Goal: Transaction & Acquisition: Purchase product/service

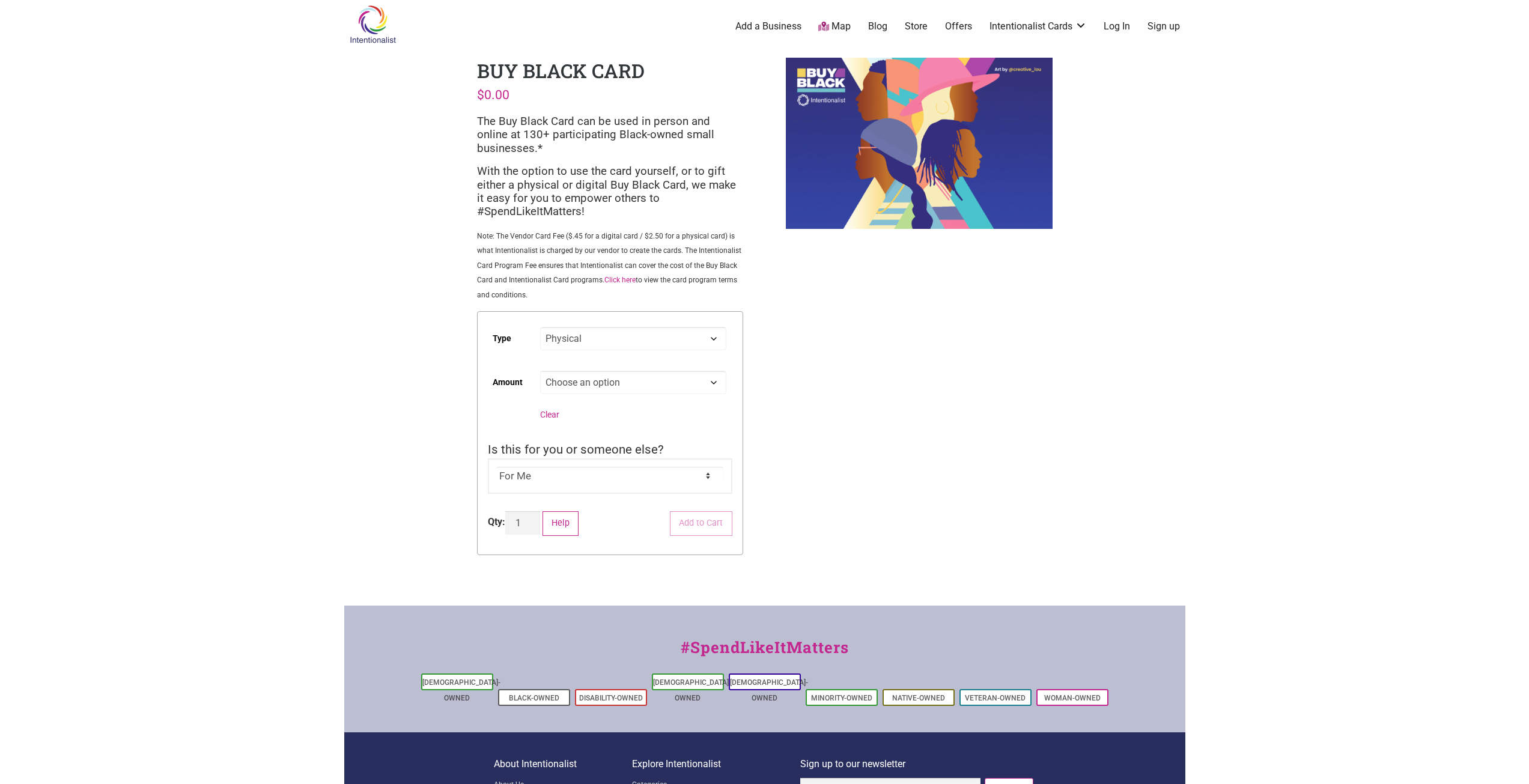
select select "Physical"
click at [1216, 229] on body "× Menu 0 Add a Business Map Blog Store Offers Intentionalist Cards Buy Black Ca…" at bounding box center [764, 392] width 1529 height 784
drag, startPoint x: 822, startPoint y: 400, endPoint x: 829, endPoint y: 385, distance: 16.6
click at [824, 398] on div "Intentionalist Spend like it matters 0 Add a Business Map Blog Store Offers Int…" at bounding box center [765, 453] width 841 height 907
click at [447, 231] on div "Intentionalist Spend like it matters 0 Add a Business Map Blog Store Offers Int…" at bounding box center [765, 453] width 841 height 907
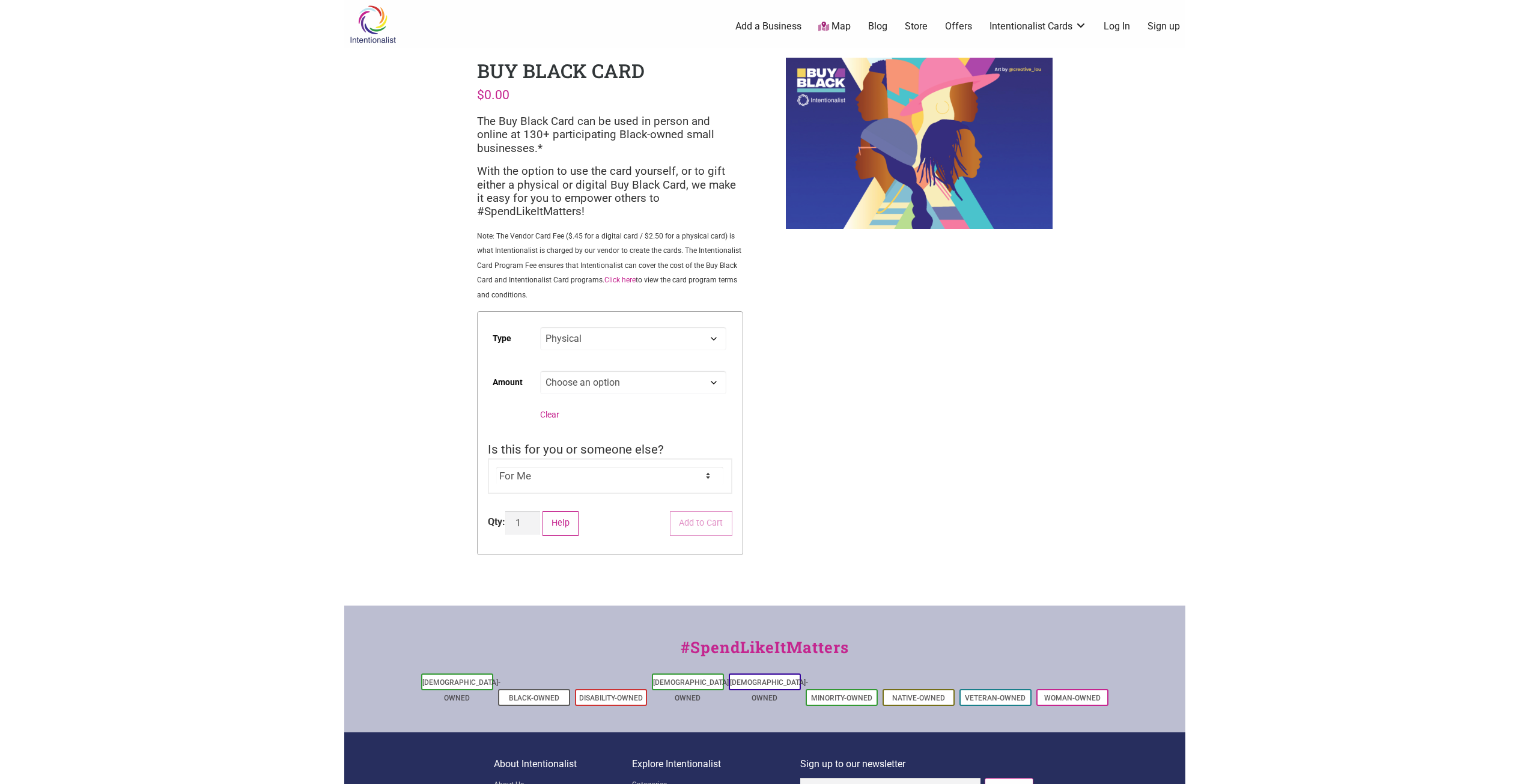
click at [557, 333] on select "Choose an option Digital Physical" at bounding box center [633, 339] width 185 height 24
click at [415, 344] on div "Intentionalist Spend like it matters 0 Add a Business Map Blog Store Offers Int…" at bounding box center [765, 453] width 841 height 907
click at [585, 375] on select "Choose an option Custom 25 50 100 150 200 250 500" at bounding box center [633, 383] width 185 height 24
click at [540, 371] on select "Choose an option Custom 25 50 100 150 200 250 500" at bounding box center [633, 383] width 185 height 24
select select "50"
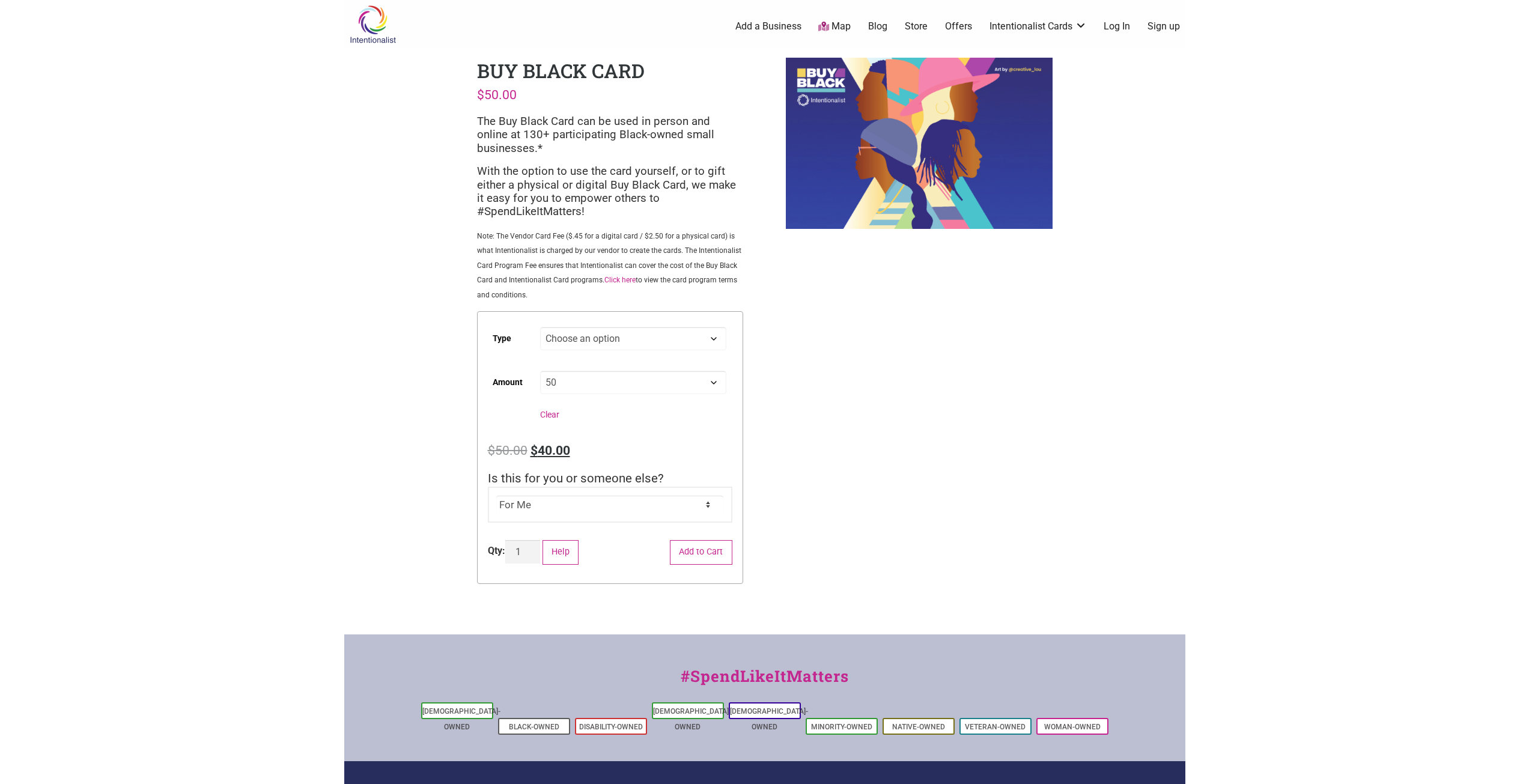
click at [390, 420] on div "Intentionalist Spend like it matters 0 Add a Business Map Blog Store Offers Int…" at bounding box center [765, 468] width 841 height 936
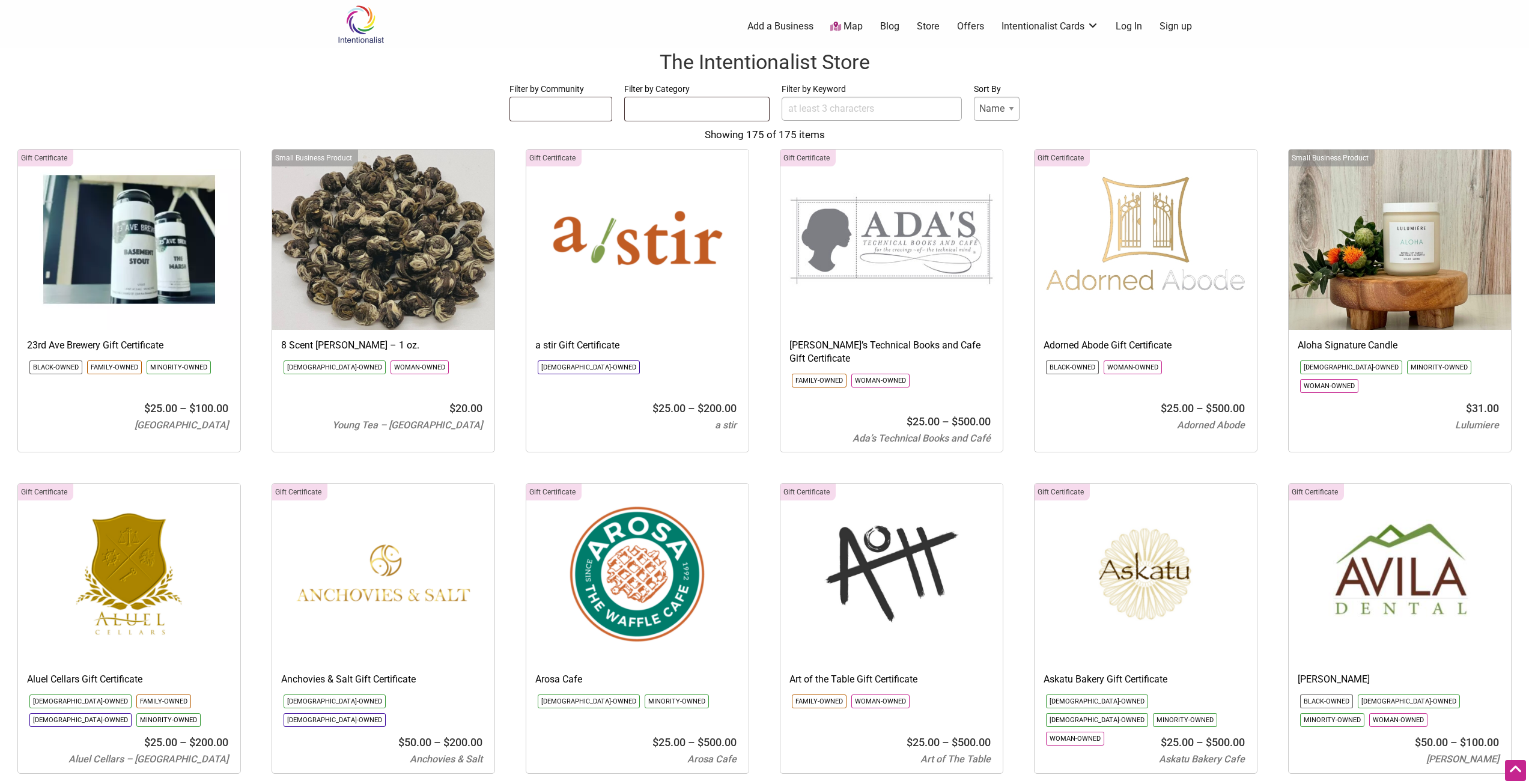
select select
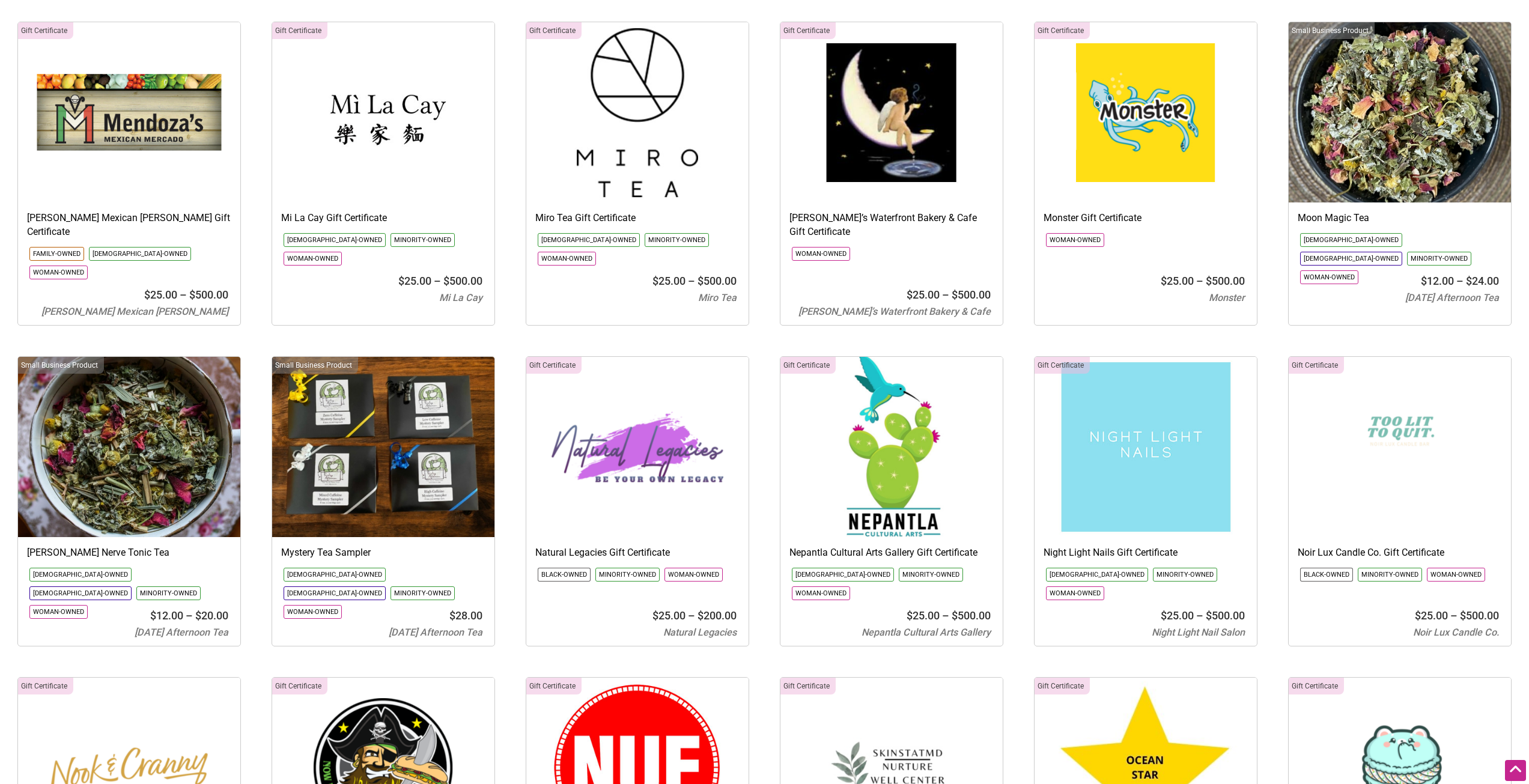
scroll to position [5046, 0]
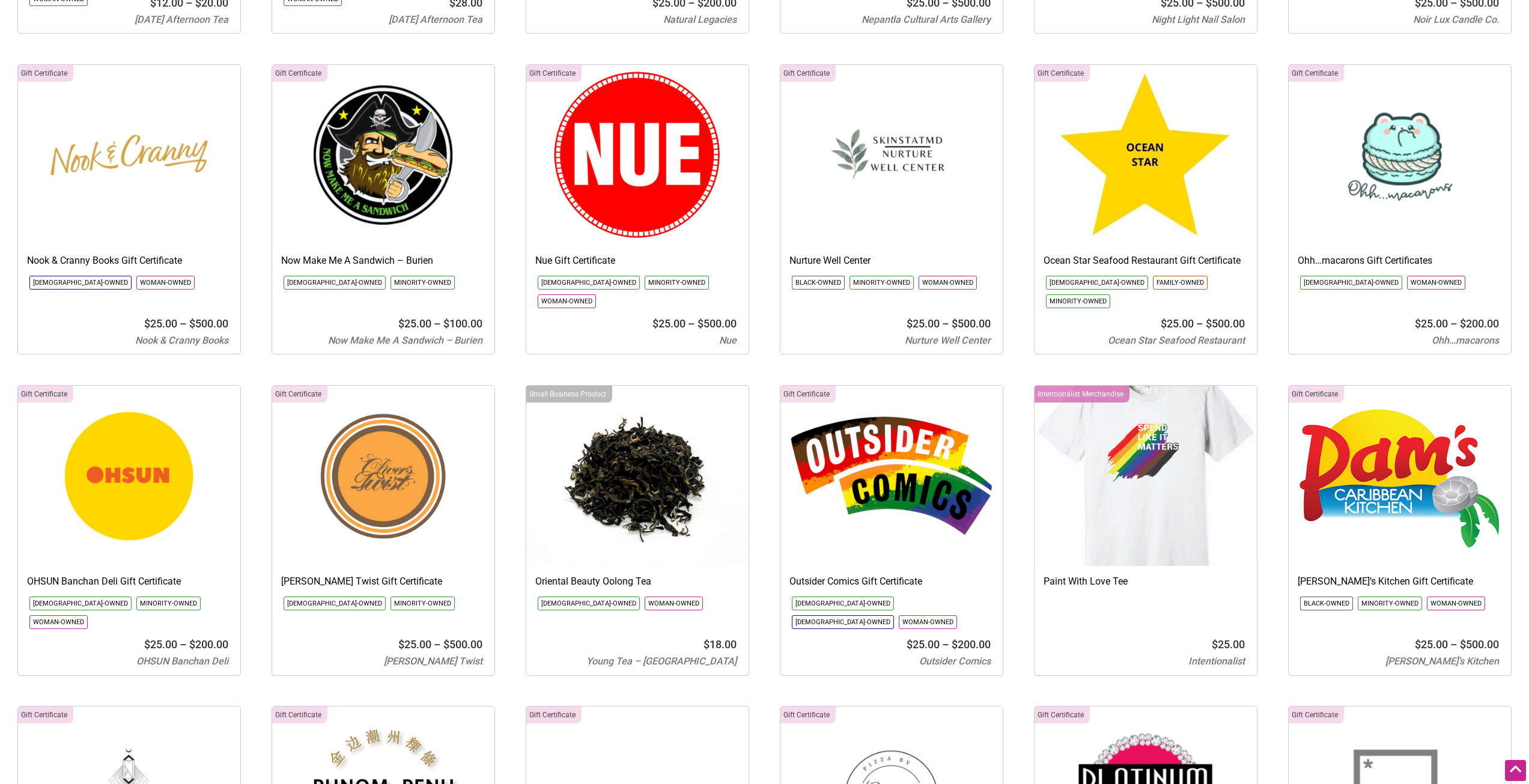
scroll to position [5647, 0]
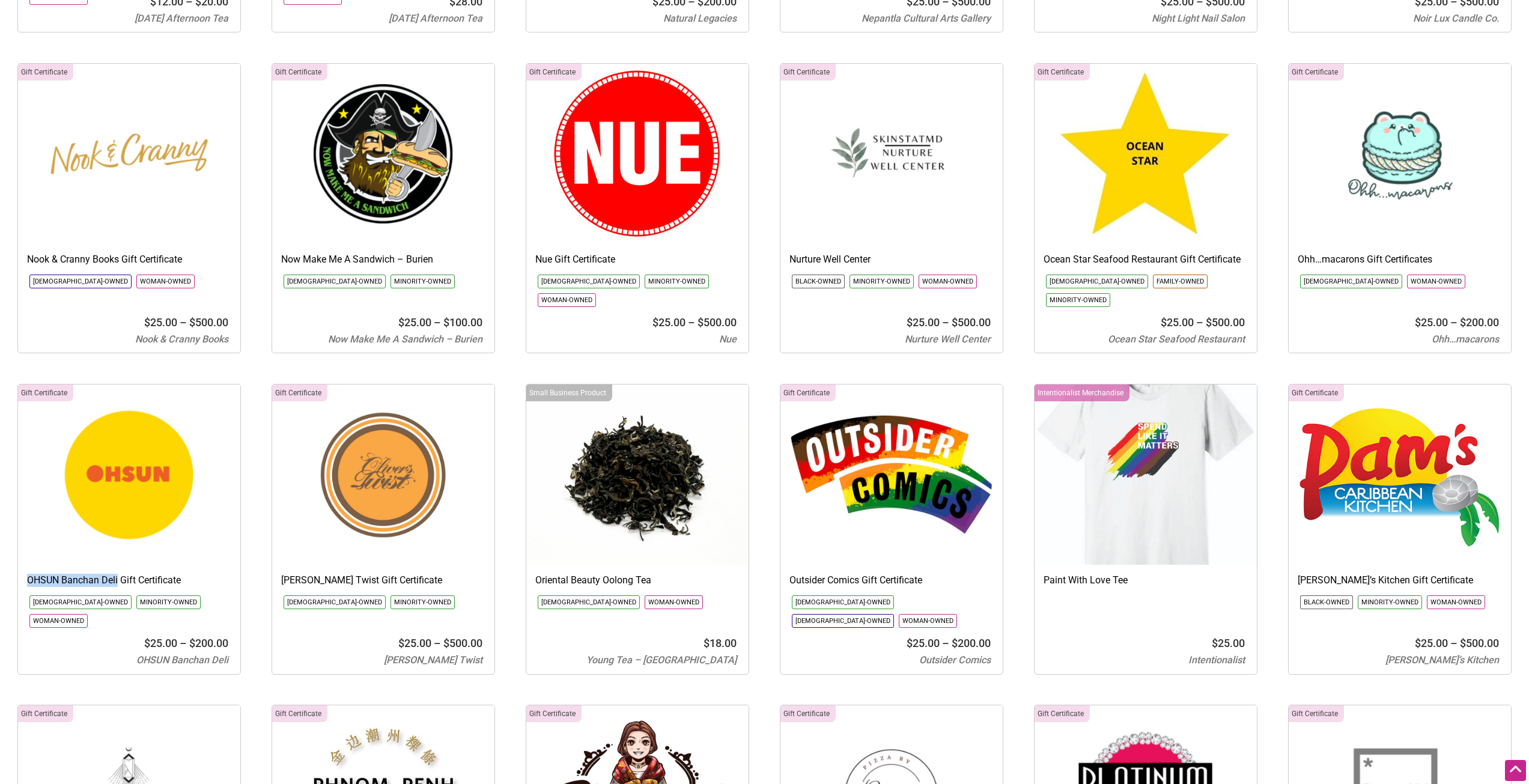
drag, startPoint x: 24, startPoint y: 496, endPoint x: 117, endPoint y: 504, distance: 93.3
click at [117, 570] on div "OHSUN Banchan Deli Gift Certificate Asian-Owned Minority-Owned Woman-Owned Befo…" at bounding box center [129, 599] width 223 height 59
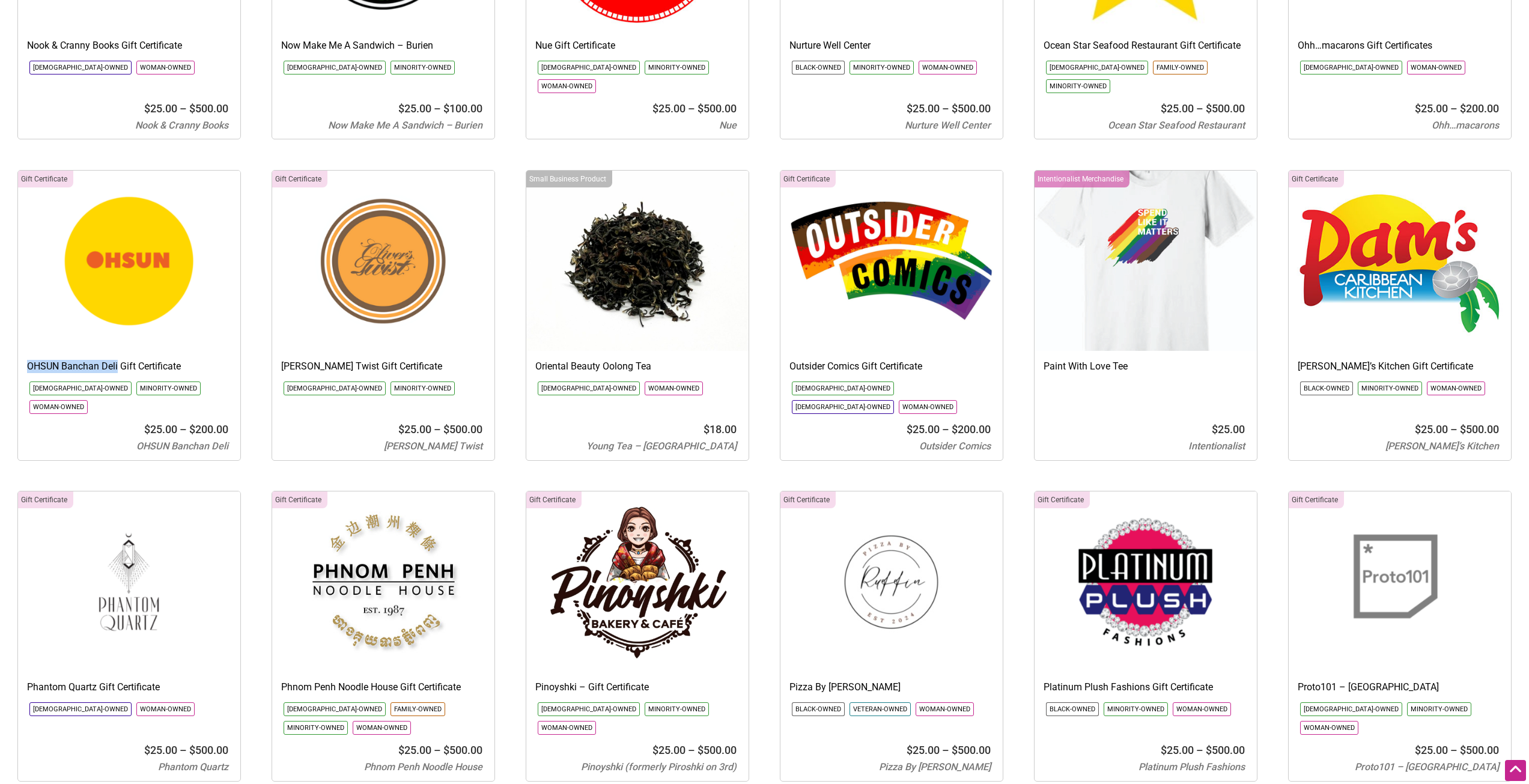
scroll to position [5887, 0]
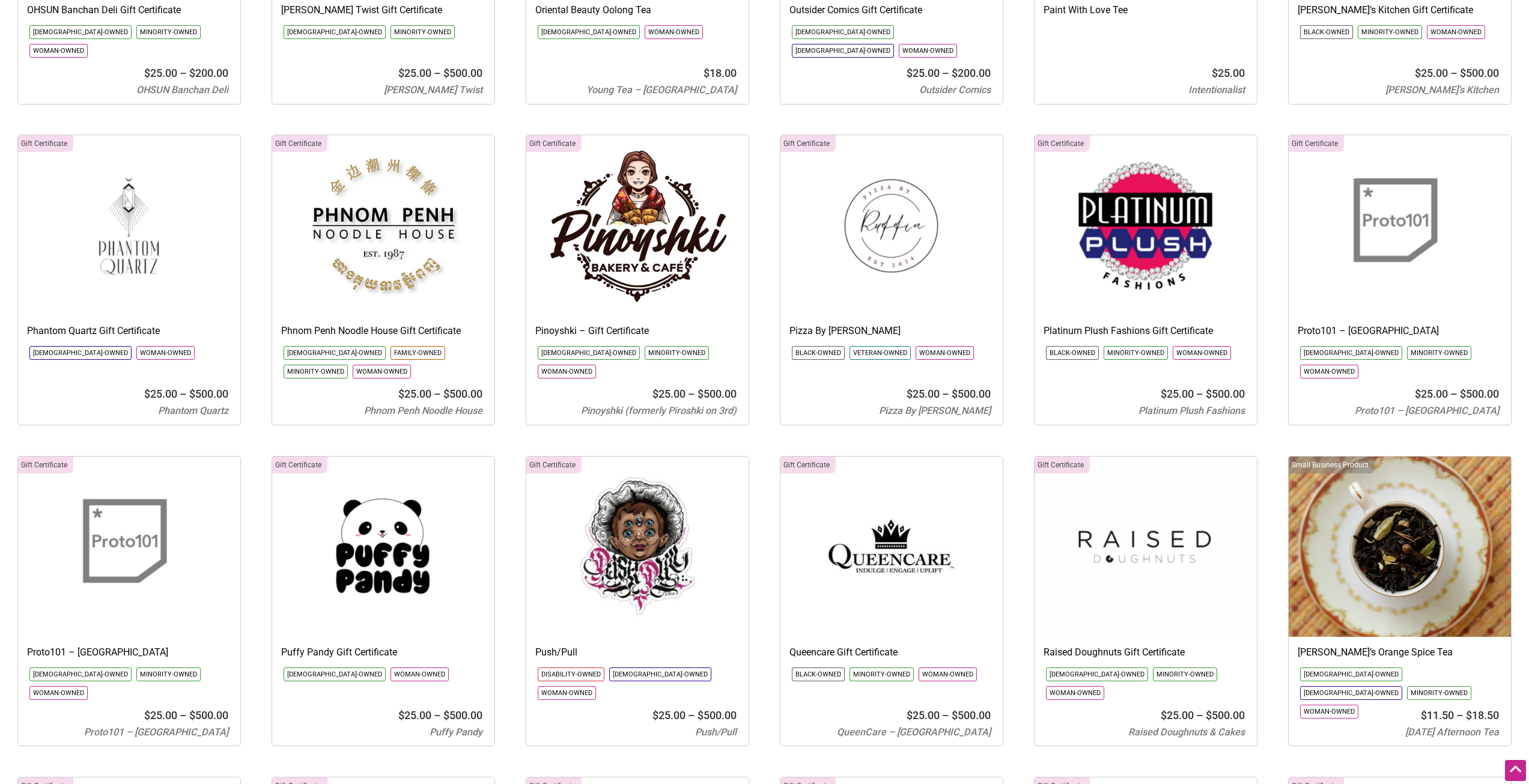
scroll to position [6247, 0]
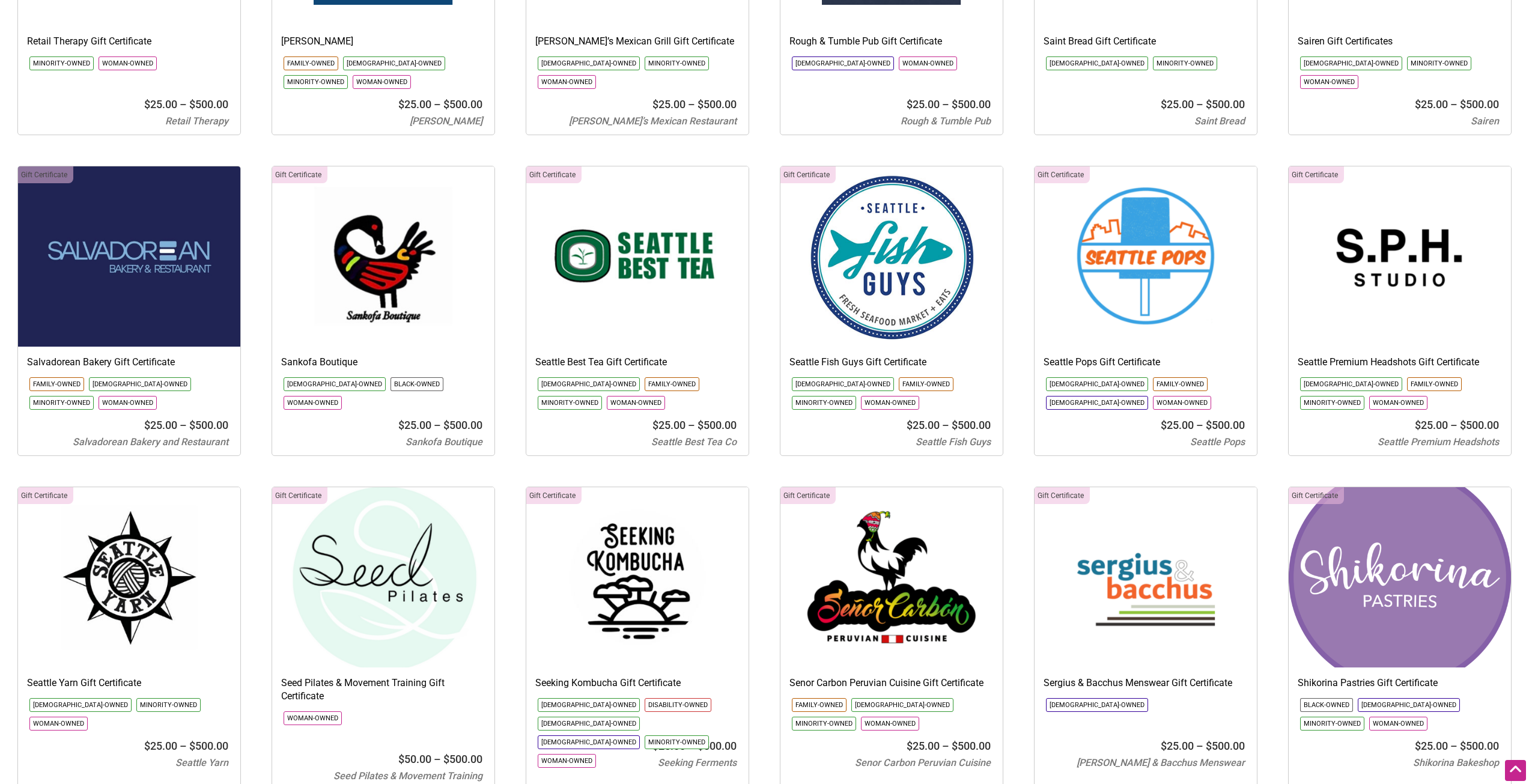
scroll to position [7208, 0]
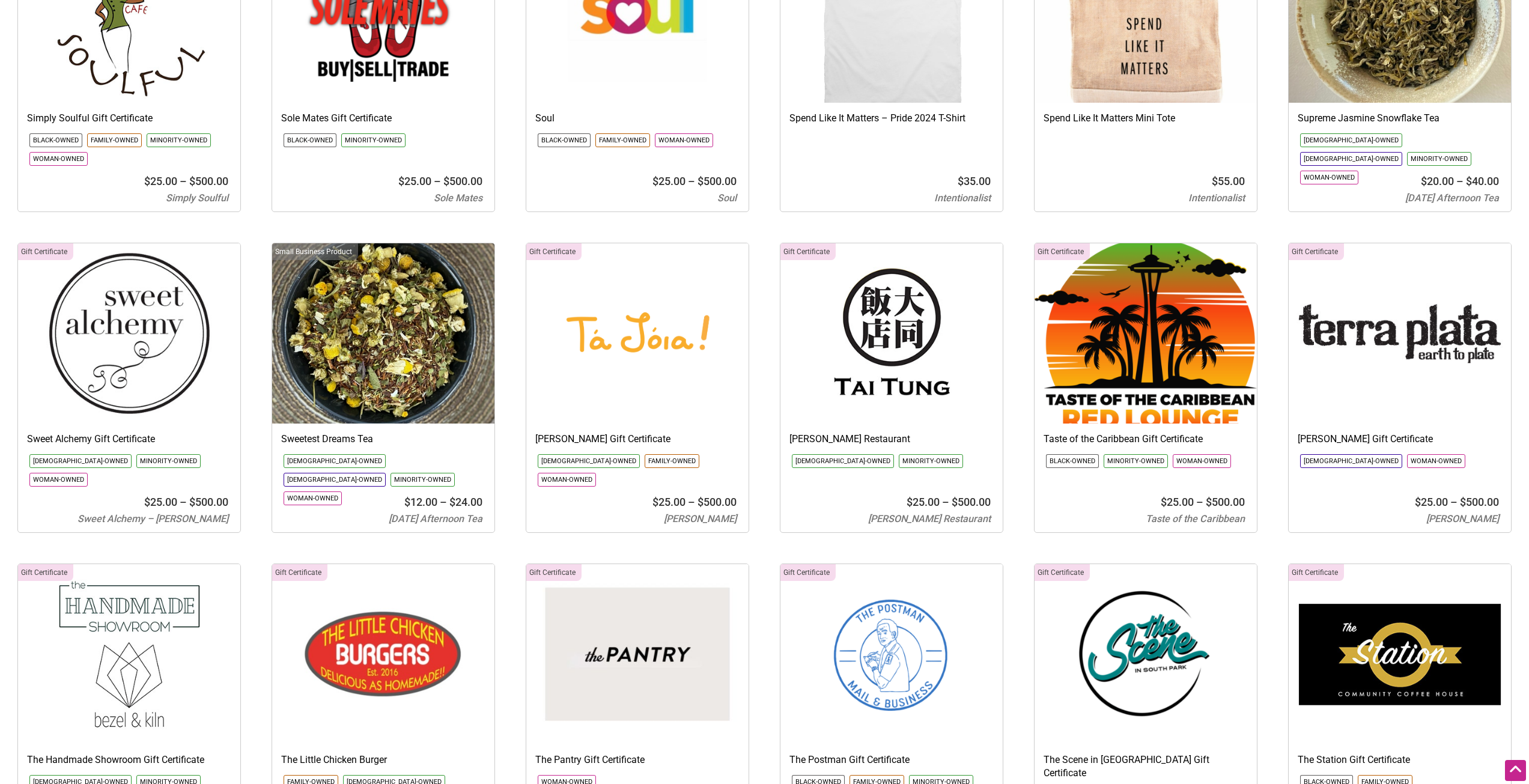
scroll to position [8049, 0]
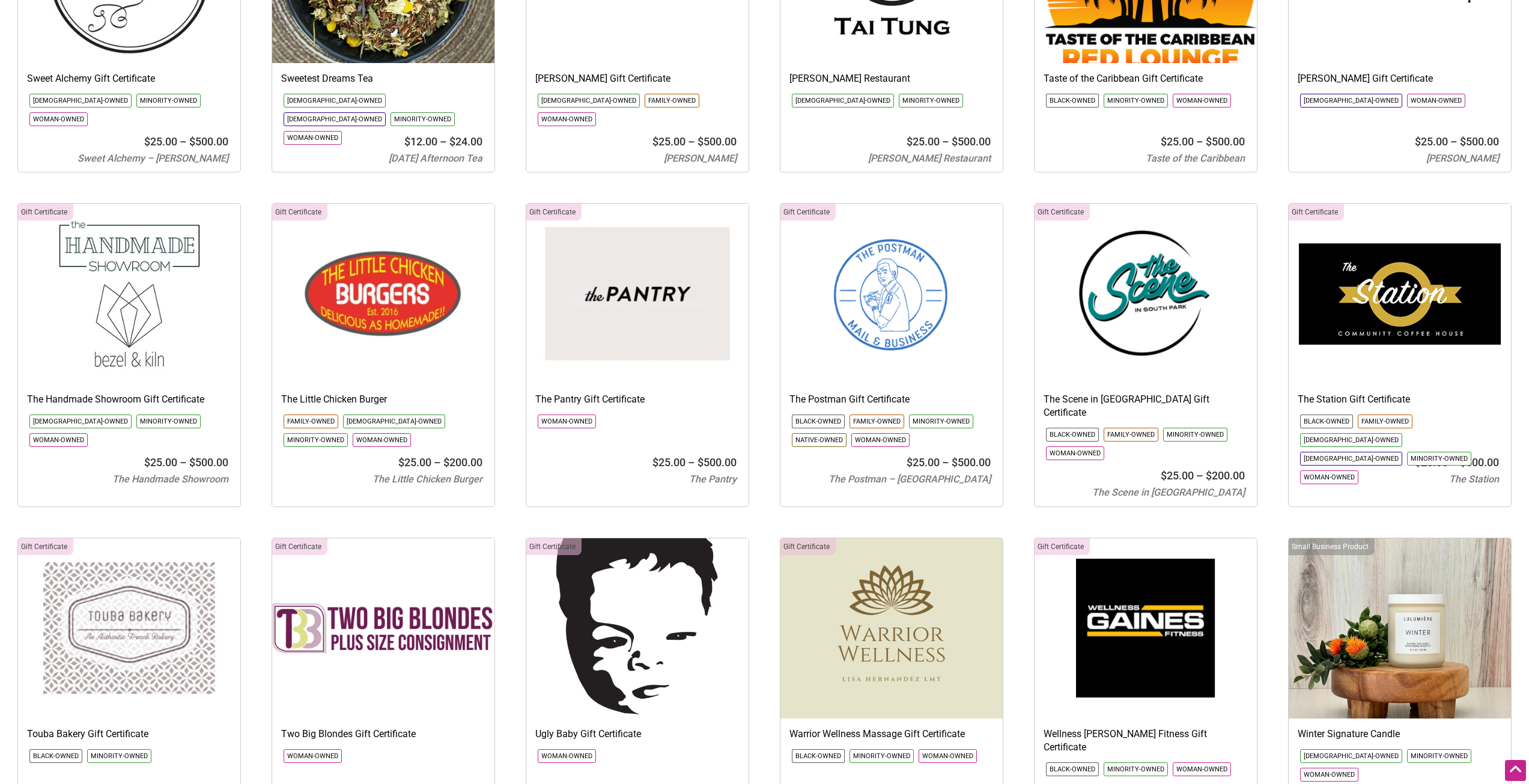
scroll to position [8410, 0]
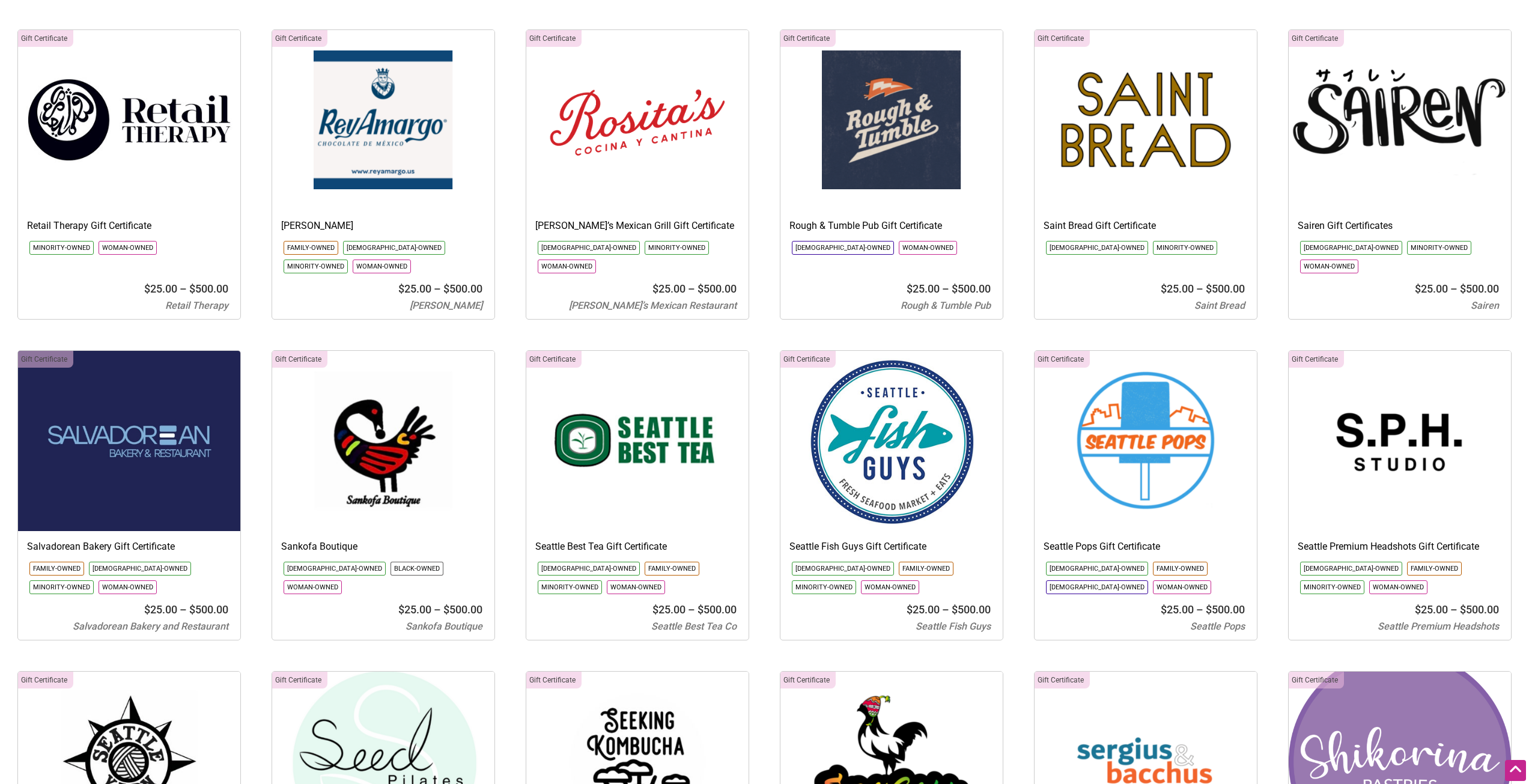
scroll to position [6787, 0]
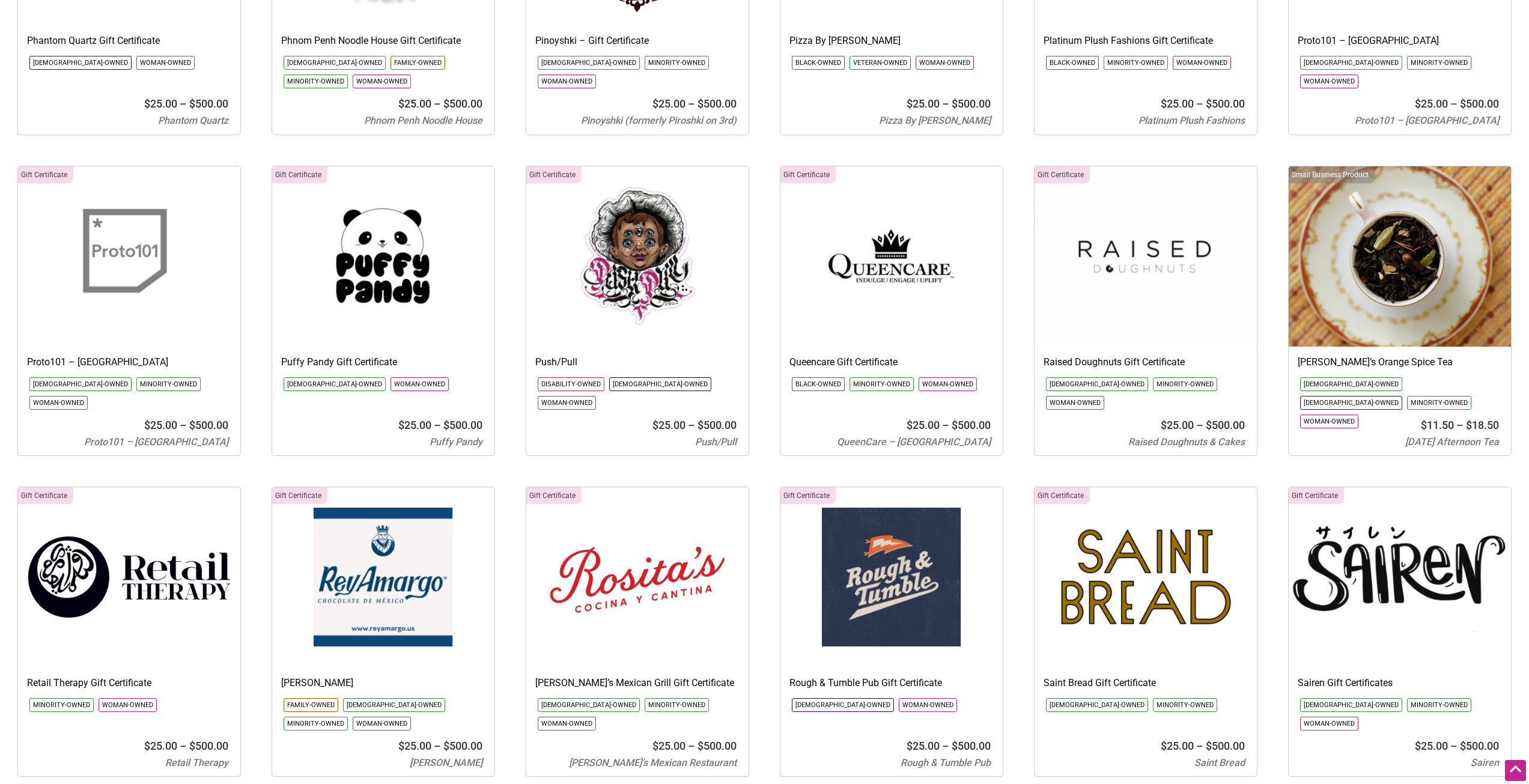
scroll to position [6487, 0]
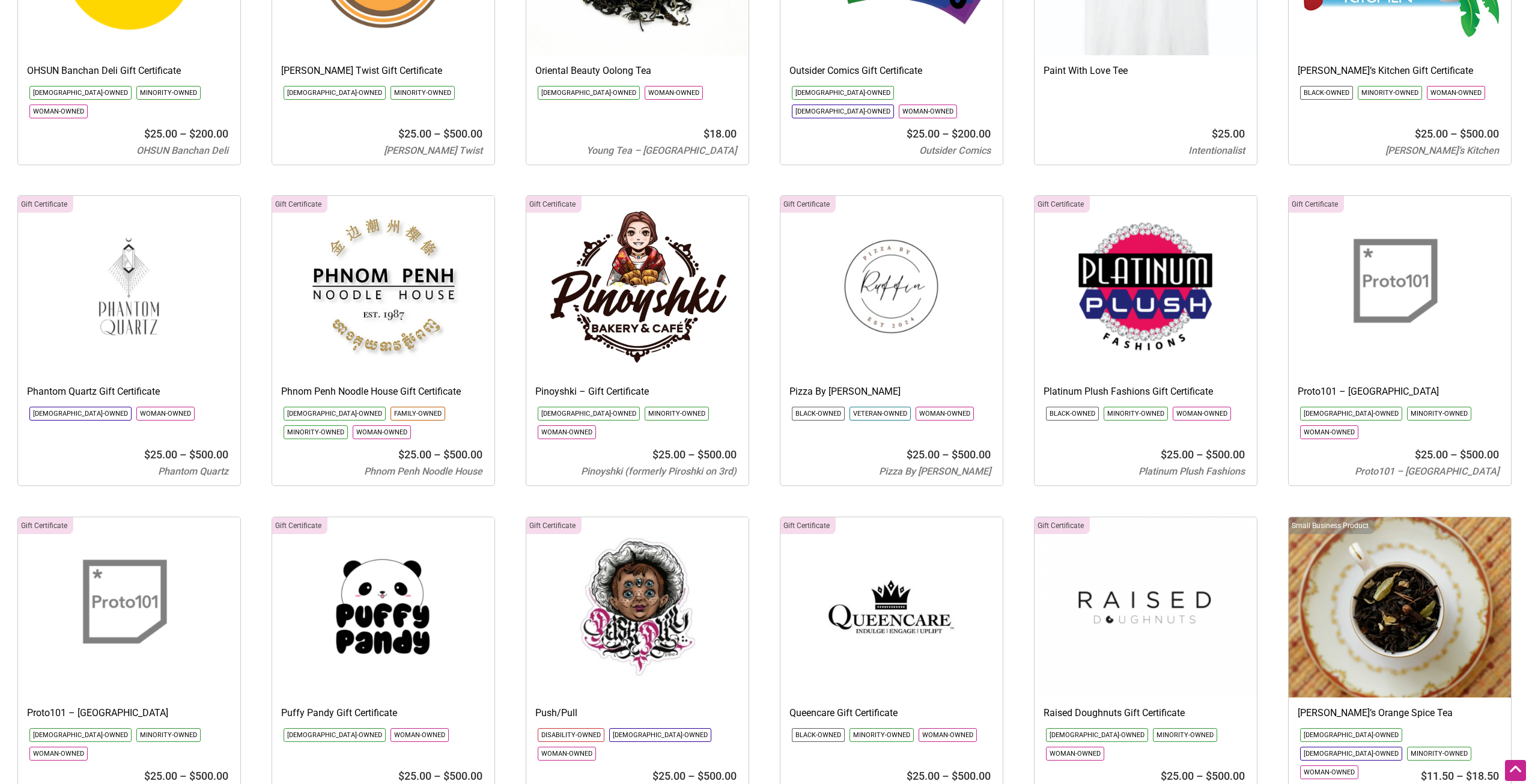
scroll to position [6127, 0]
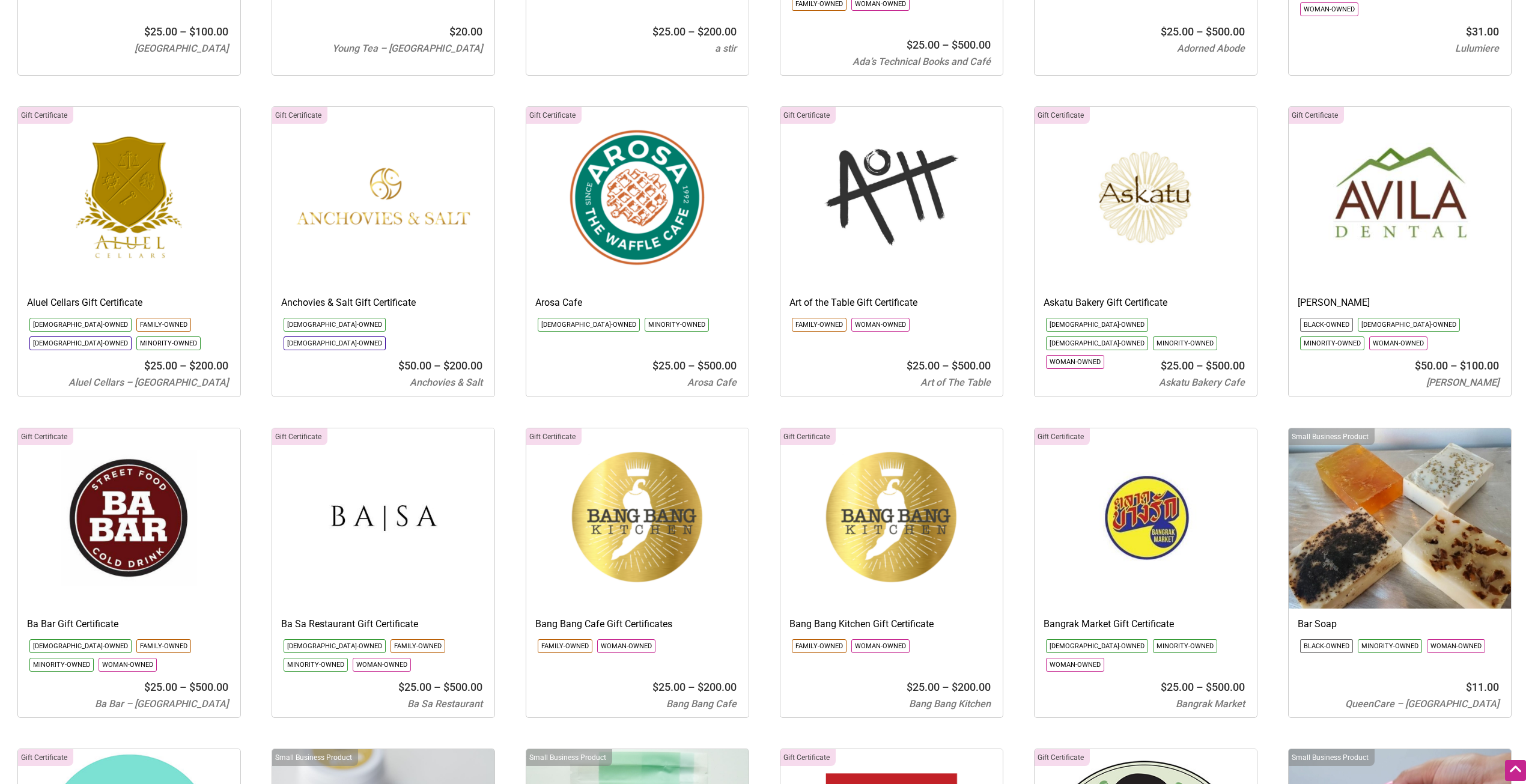
scroll to position [360, 0]
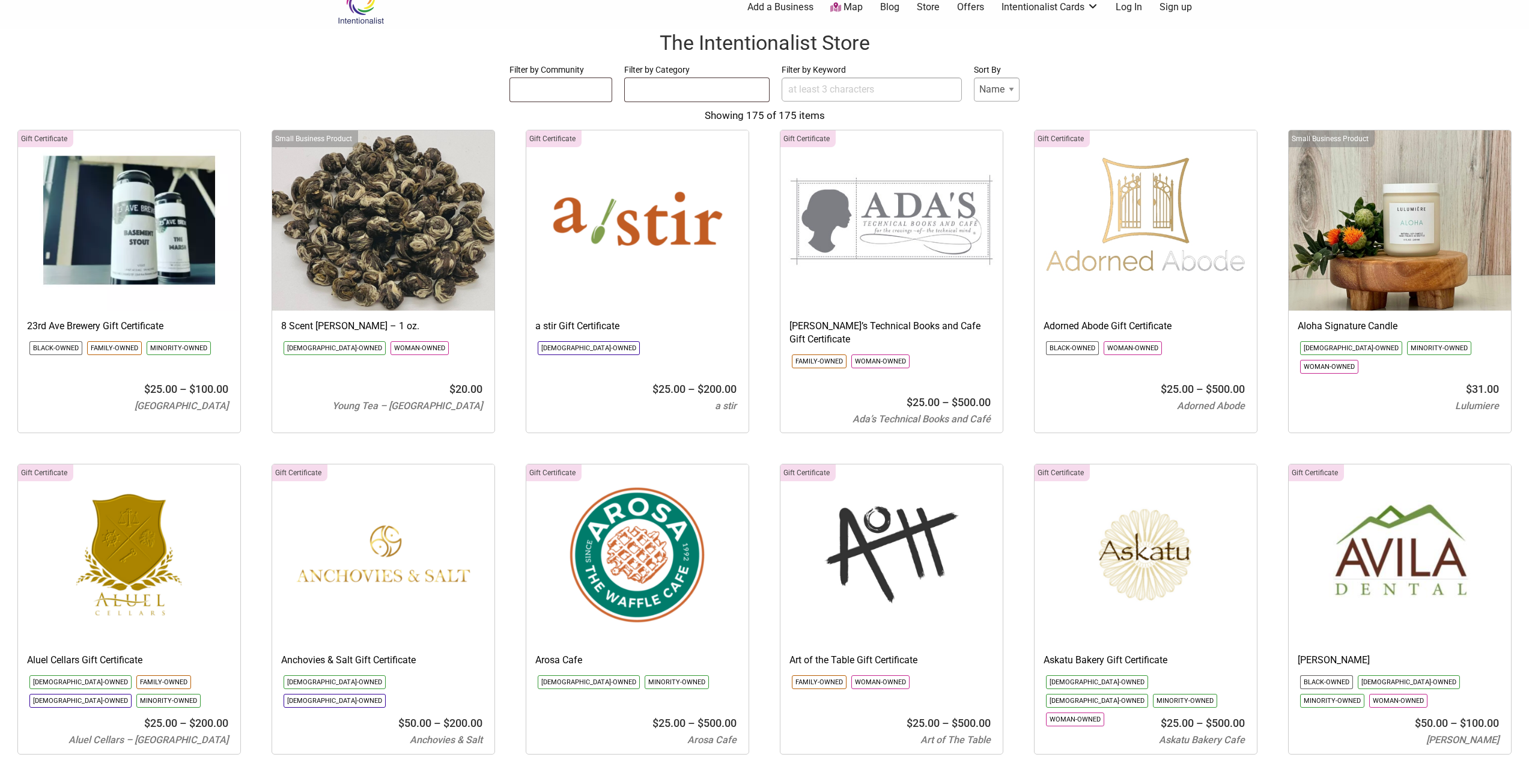
scroll to position [0, 0]
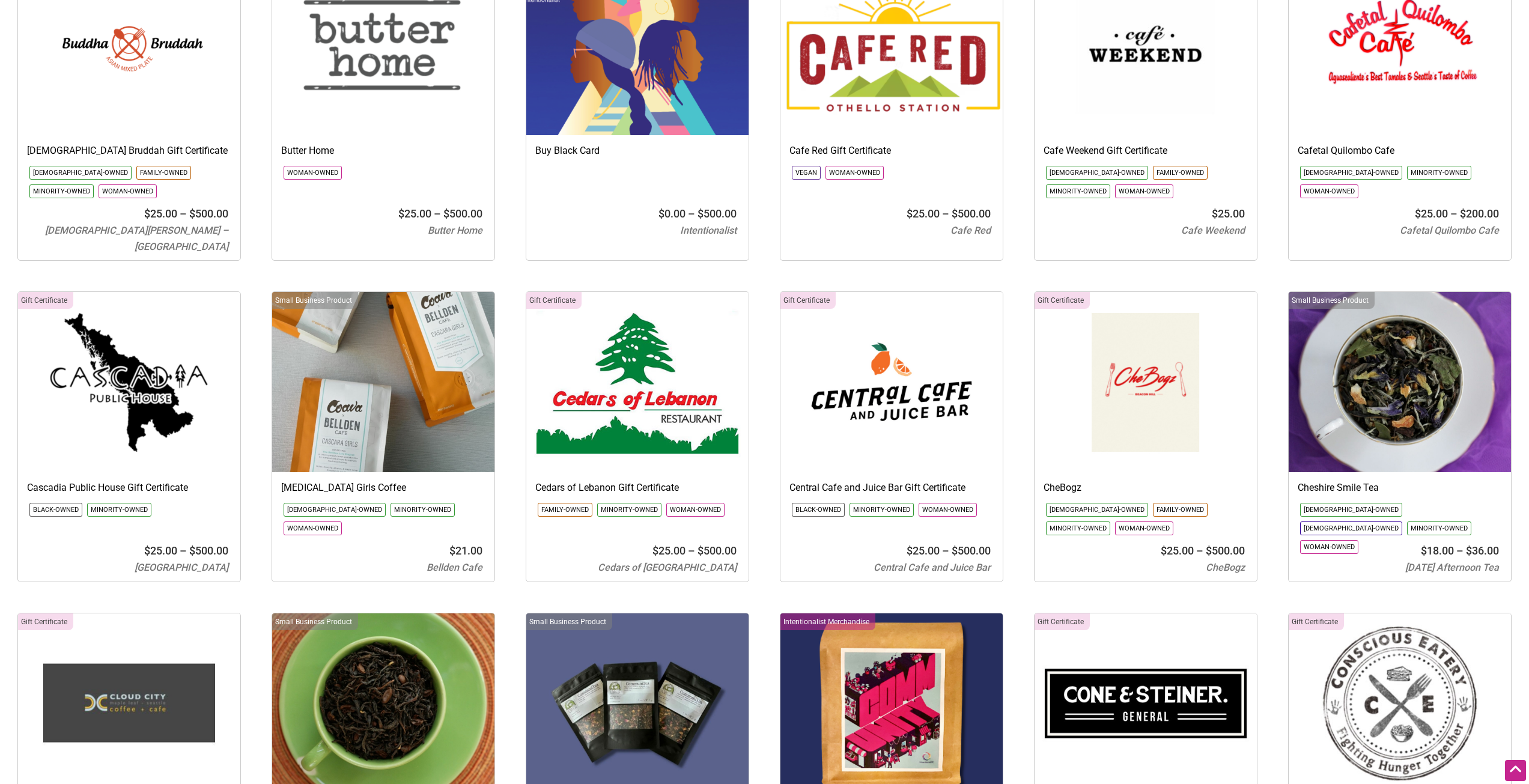
scroll to position [1562, 0]
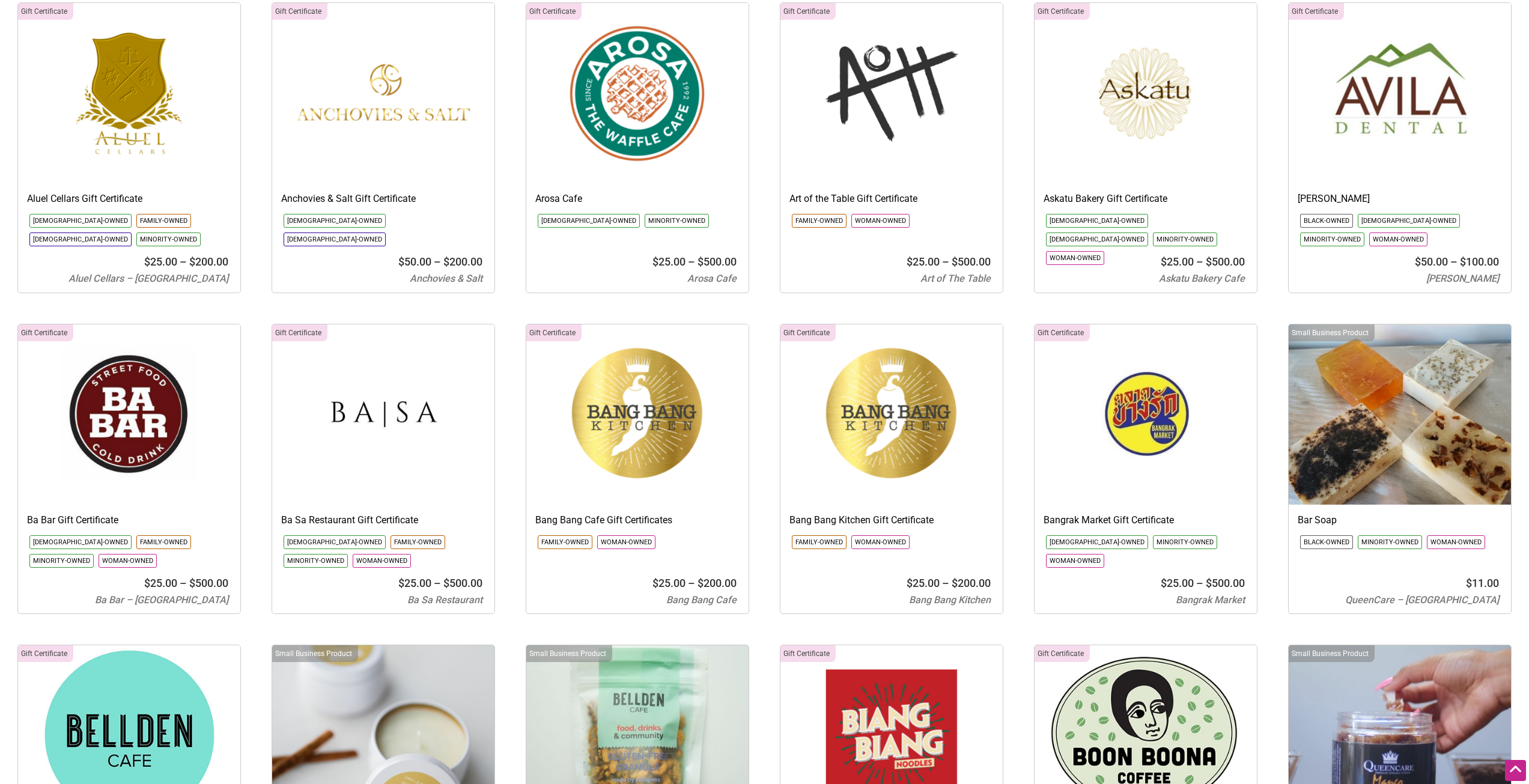
scroll to position [0, 0]
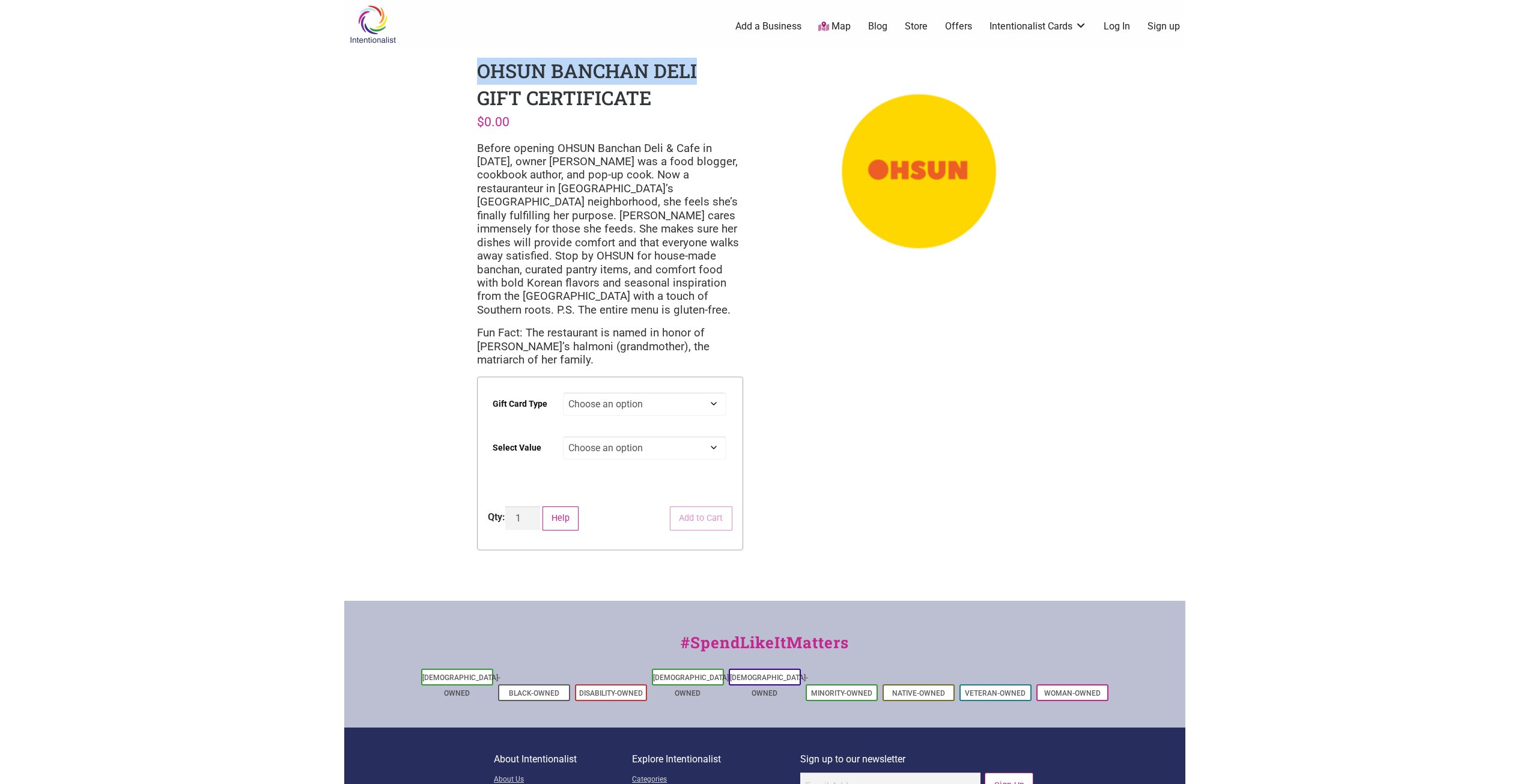
drag, startPoint x: 480, startPoint y: 70, endPoint x: 694, endPoint y: 61, distance: 214.2
click at [694, 61] on h1 "OHSUN Banchan Deli Gift Certificate" at bounding box center [587, 84] width 220 height 53
click at [1238, 213] on body "× Menu 0 Add a Business Map Blog Store Offers Intentionalist Cards Buy Black Ca…" at bounding box center [764, 392] width 1529 height 784
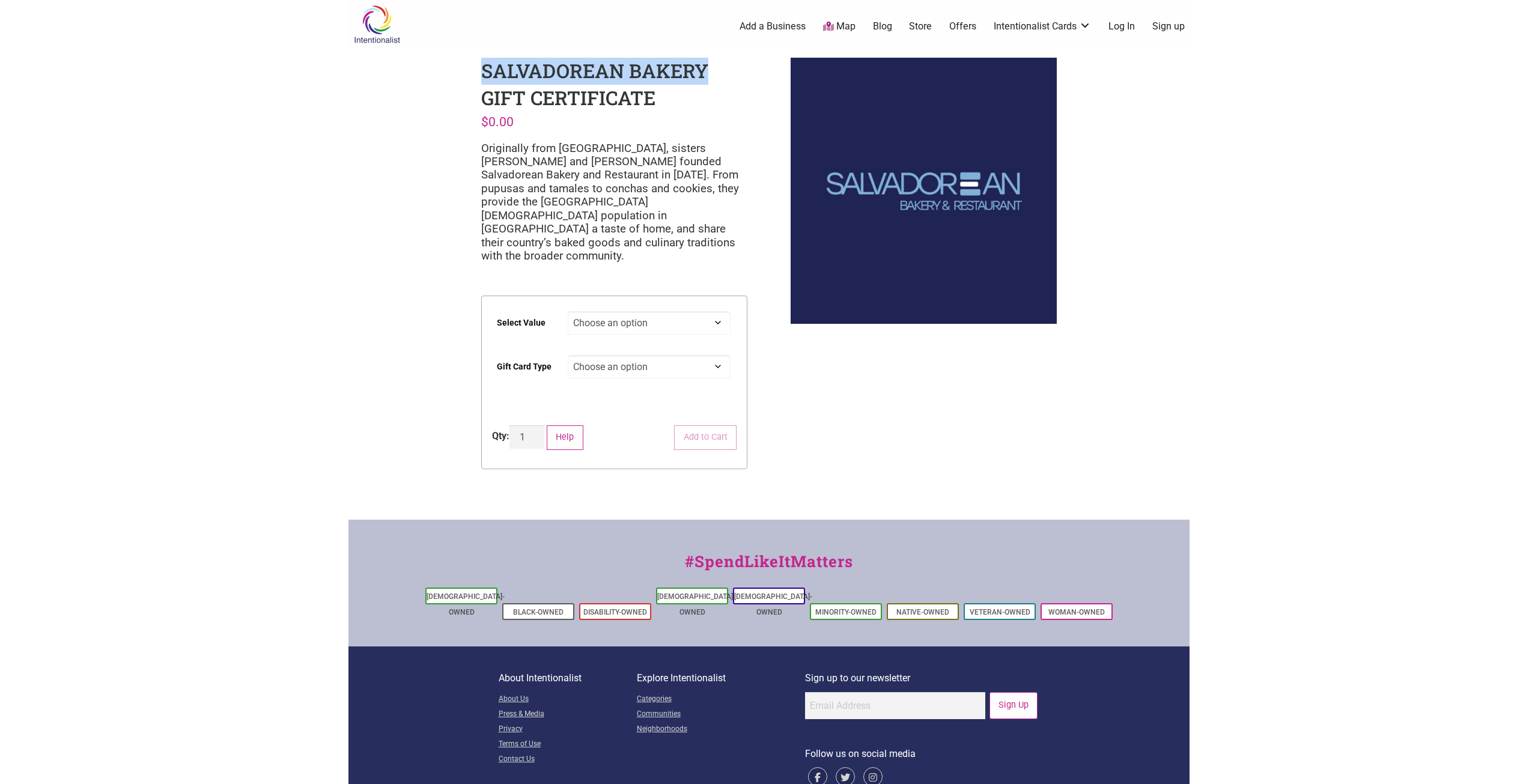
drag, startPoint x: 483, startPoint y: 65, endPoint x: 705, endPoint y: 53, distance: 222.3
click at [705, 53] on div "Salvadorean Bakery Gift Certificate $ 0.00 Originally from El Salvador, sisters…" at bounding box center [614, 274] width 286 height 451
